Goal: Task Accomplishment & Management: Use online tool/utility

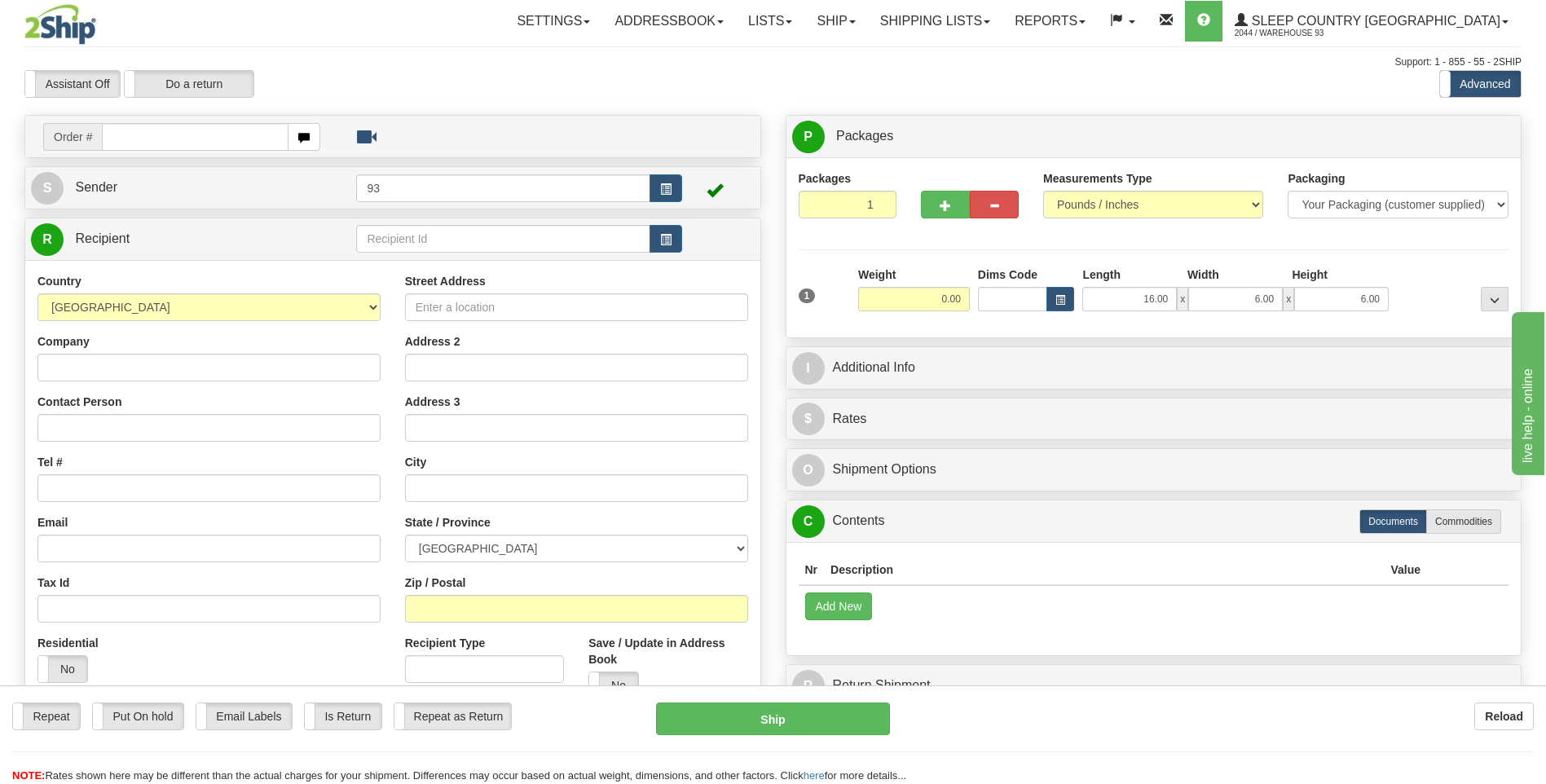
click at [1269, 755] on div "Repeat Repeat Put On hold Put On hold Print Order Slip Print Order Slip Email L…" at bounding box center [773, 742] width 1546 height 81
click at [220, 145] on input "text" at bounding box center [195, 136] width 186 height 28
type input "9007I105856"
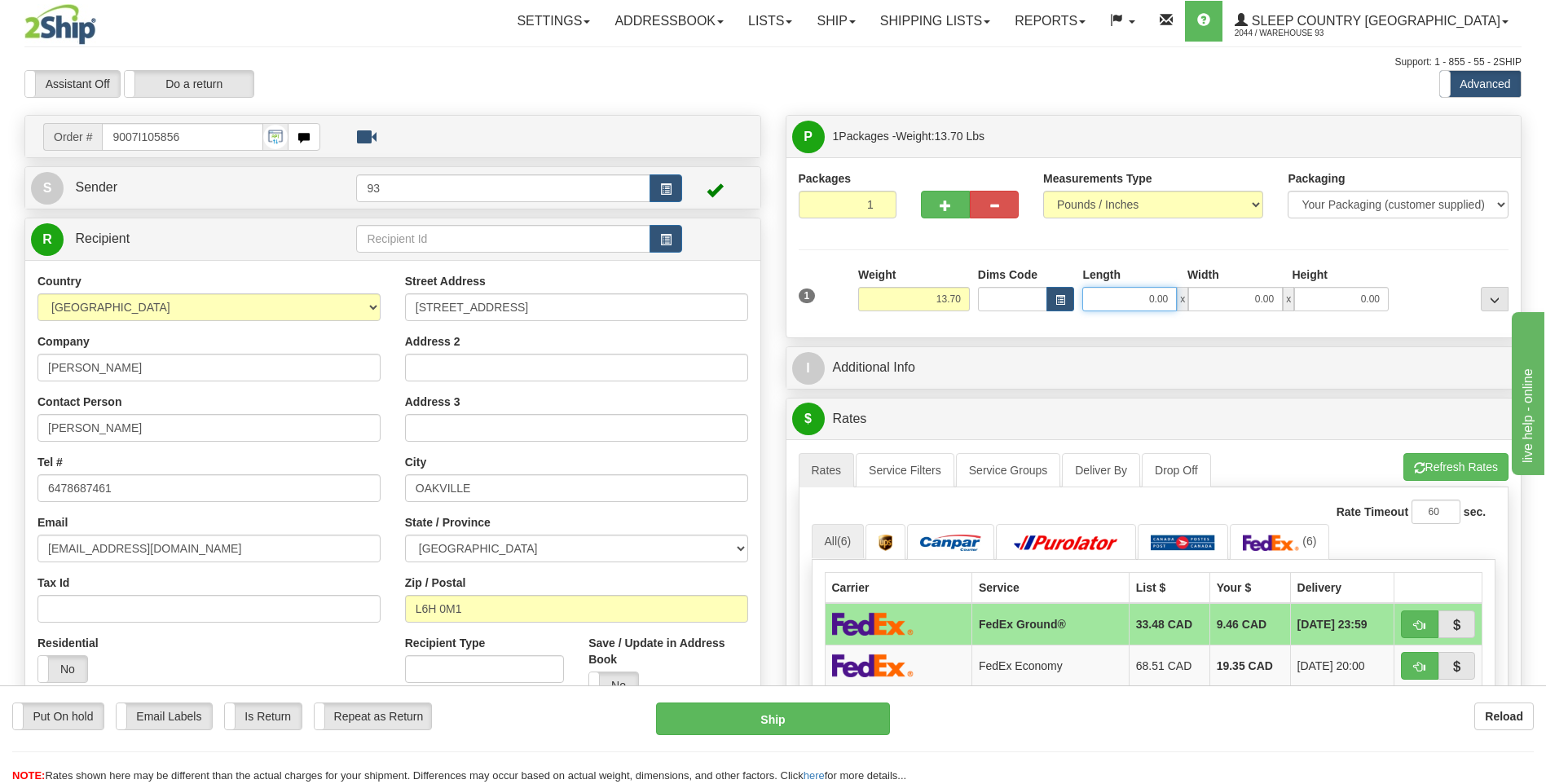
click at [1106, 303] on input "0.00" at bounding box center [1129, 298] width 95 height 24
type input "24.00"
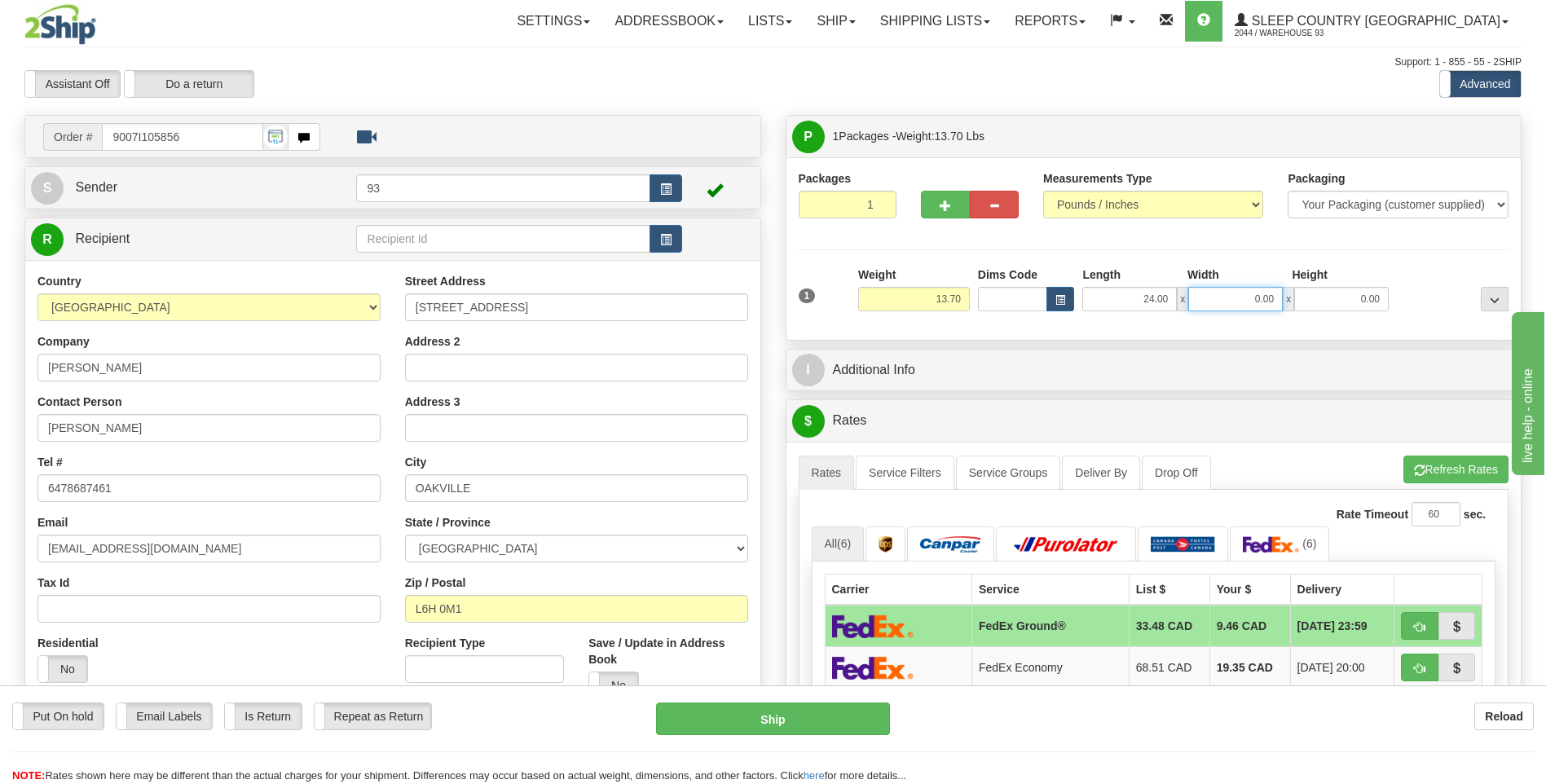
click at [1212, 294] on input "0.00" at bounding box center [1235, 298] width 95 height 24
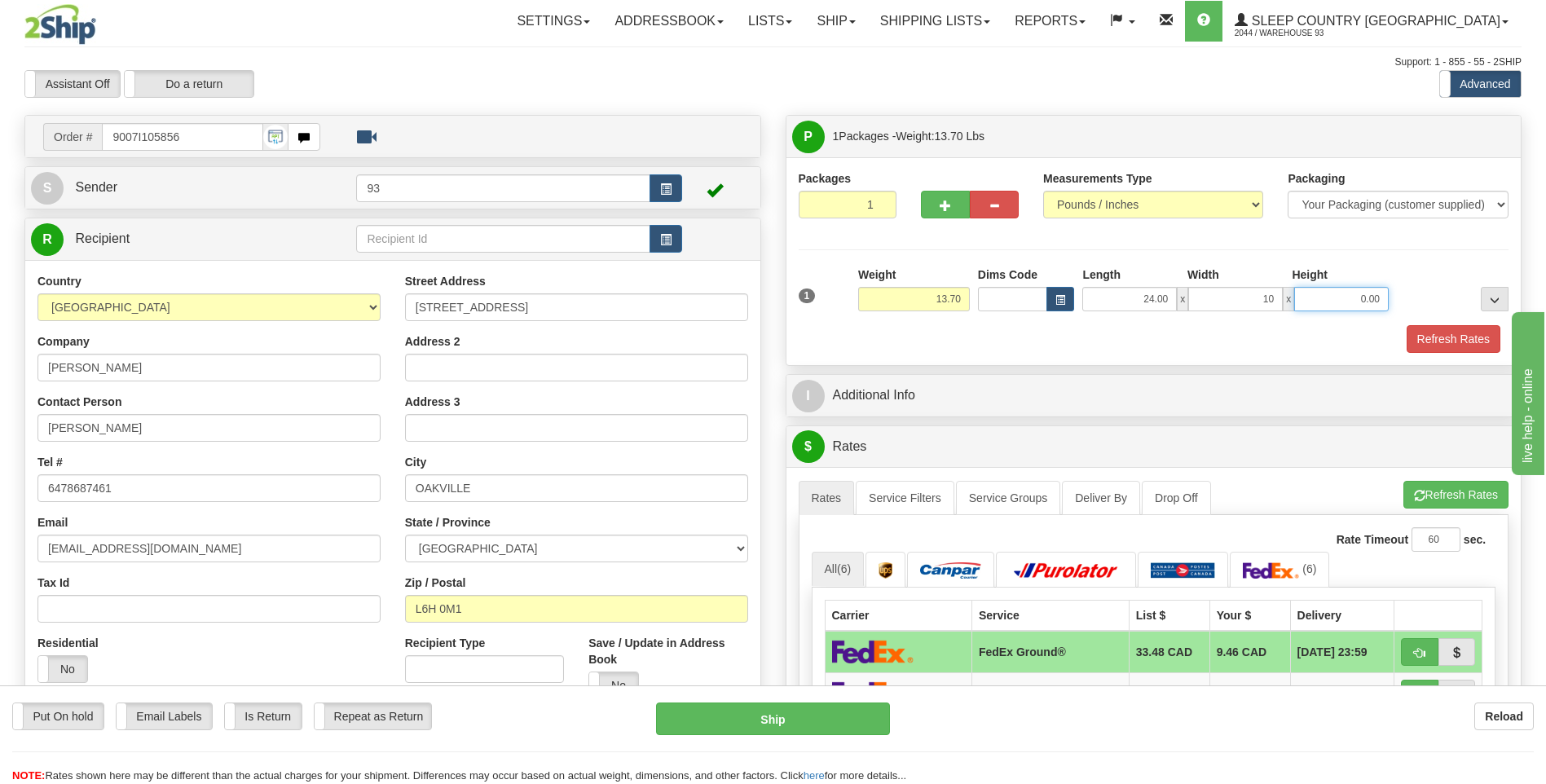
type input "10.00"
click at [1313, 297] on input "0.00" at bounding box center [1341, 298] width 95 height 24
type input "5.00"
click at [1424, 328] on button "Refresh Rates" at bounding box center [1454, 339] width 94 height 28
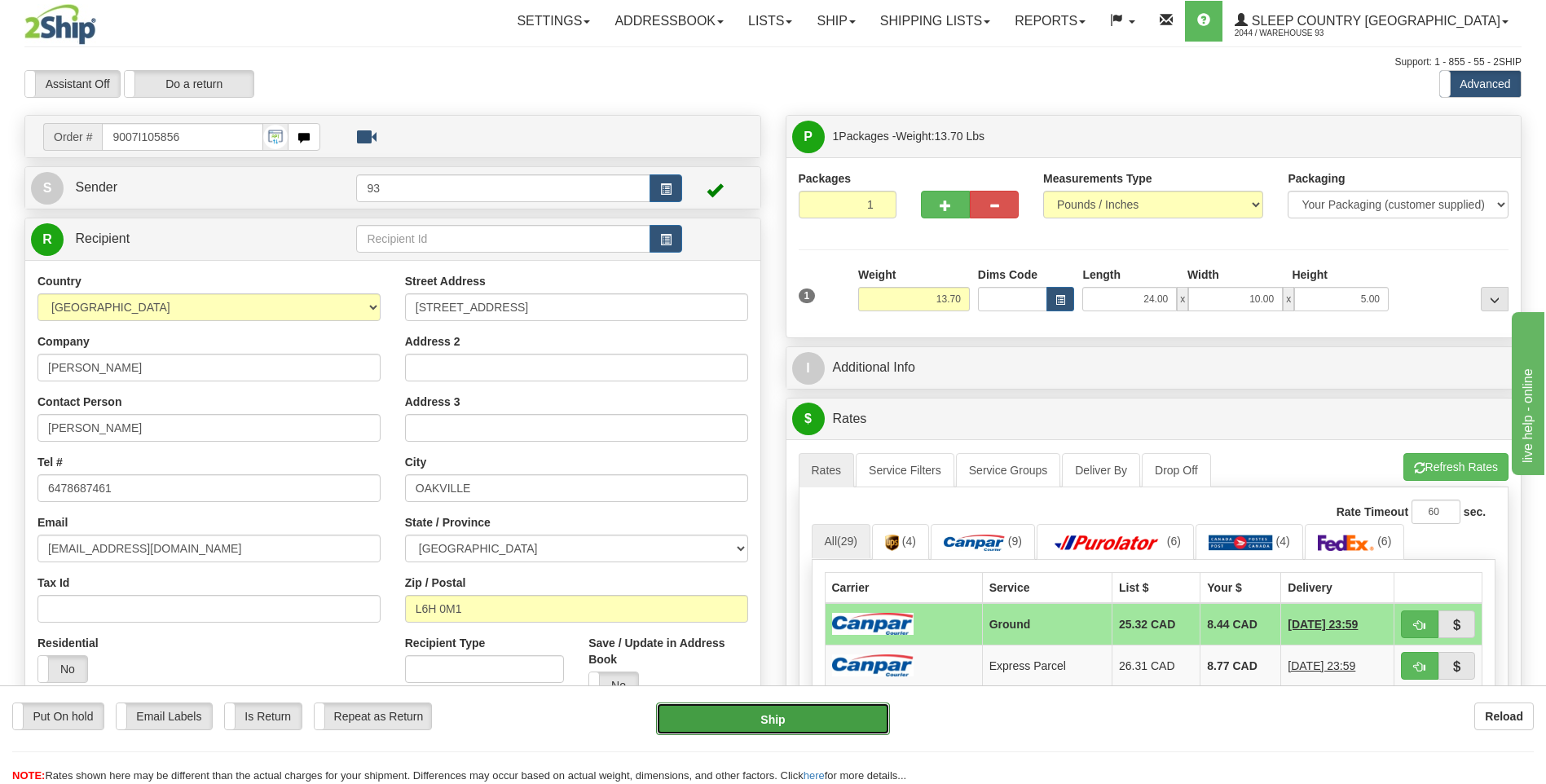
click at [867, 710] on button "Ship" at bounding box center [773, 718] width 233 height 33
type input "1"
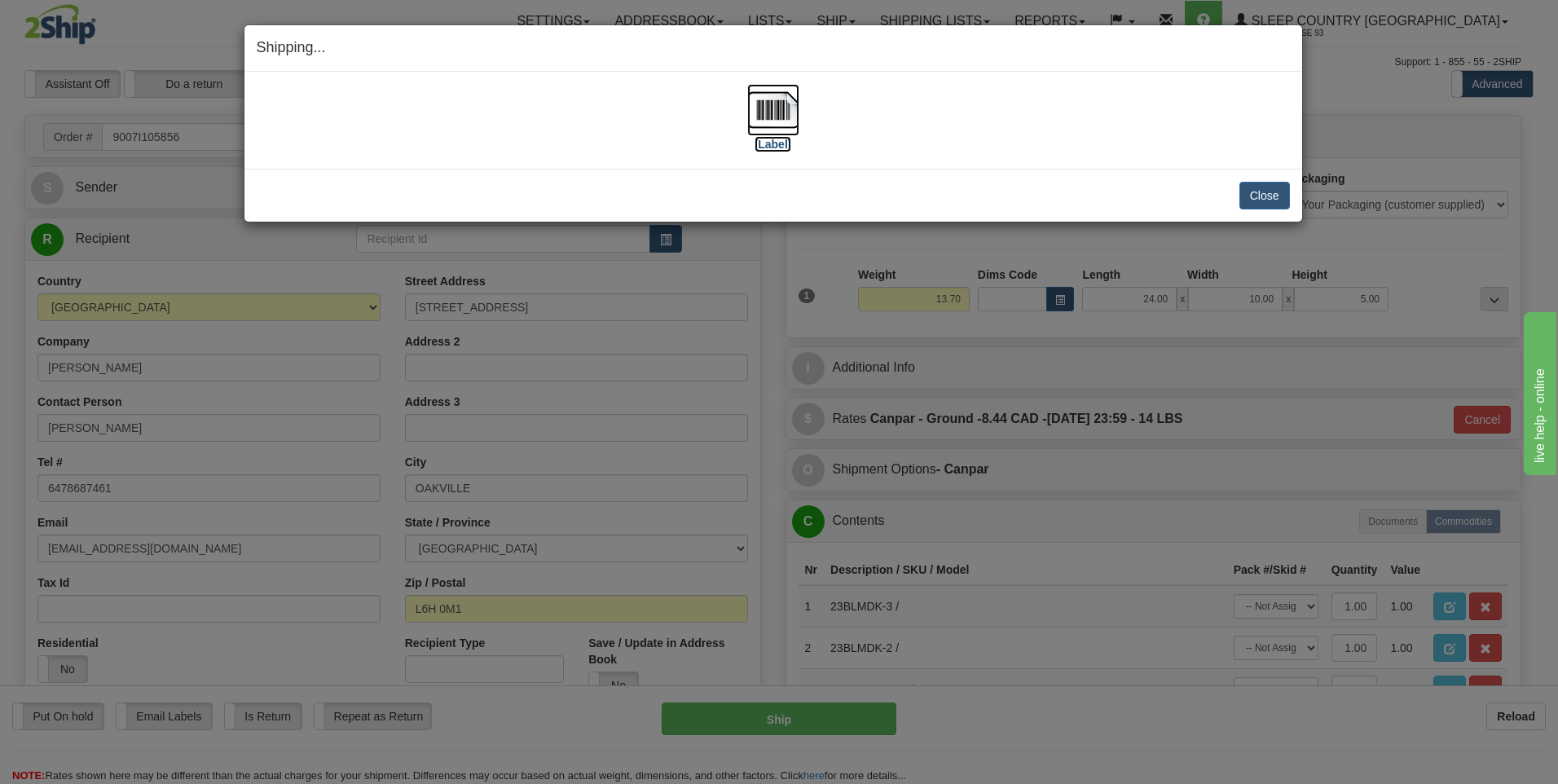
click at [765, 104] on img at bounding box center [774, 110] width 52 height 52
click at [1278, 191] on button "Close" at bounding box center [1265, 195] width 51 height 28
